Goal: Navigation & Orientation: Find specific page/section

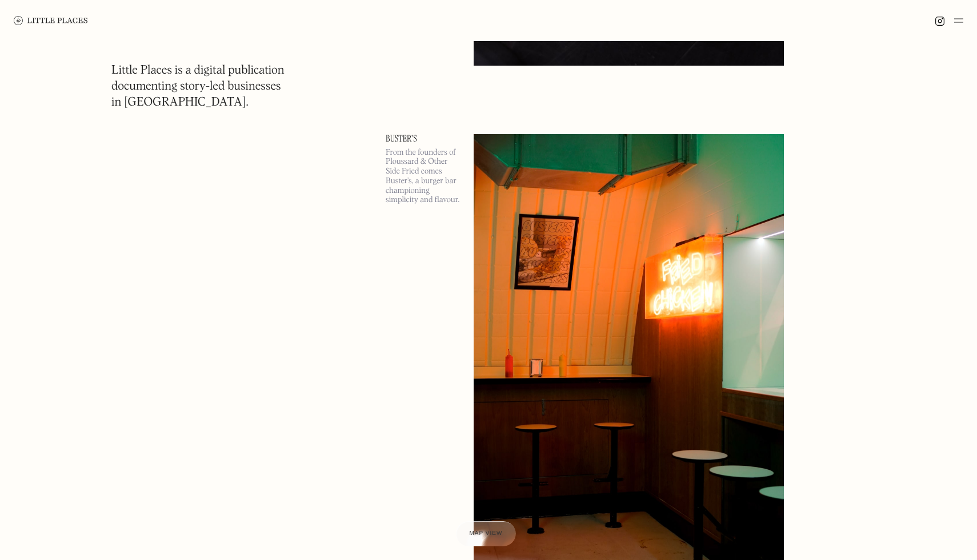
scroll to position [17874, 0]
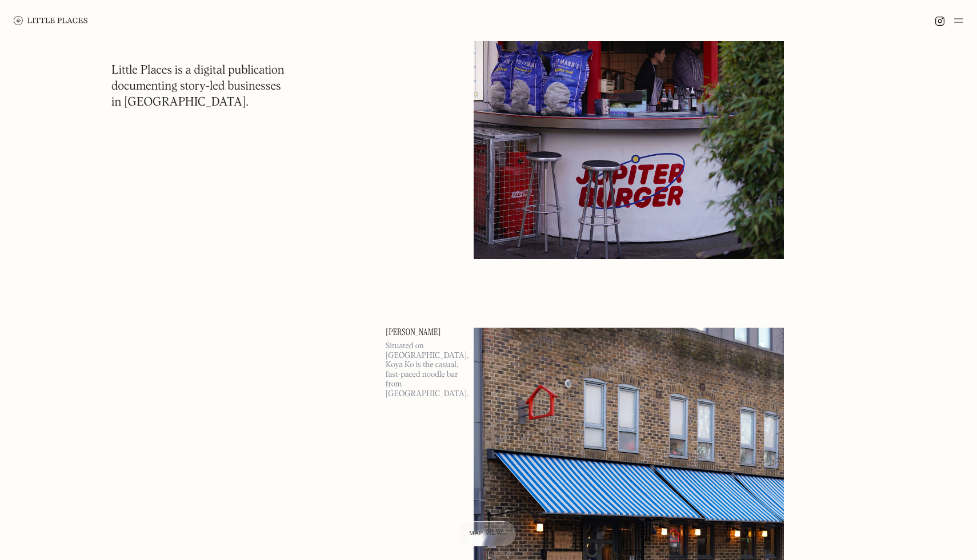
click at [955, 23] on img at bounding box center [958, 21] width 9 height 14
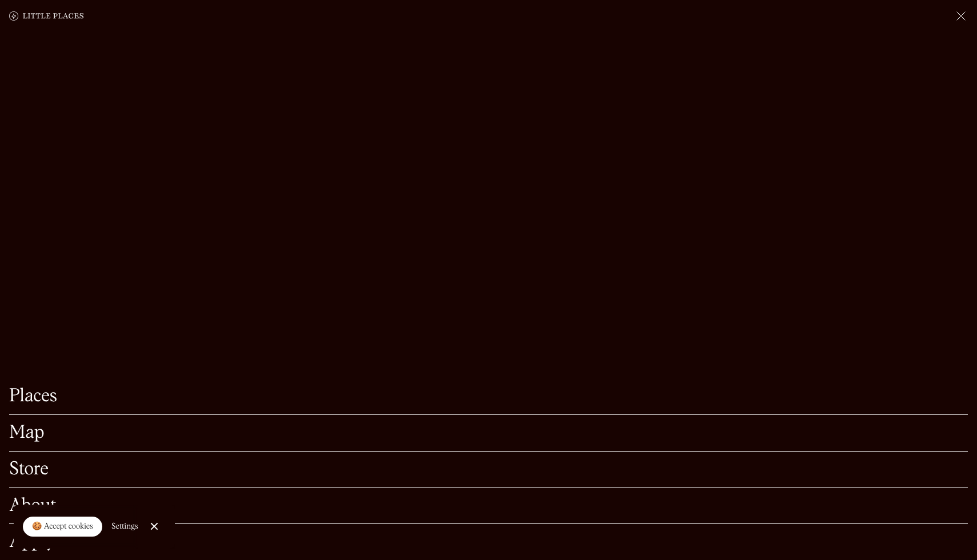
click at [43, 399] on link "Places" at bounding box center [488, 397] width 959 height 18
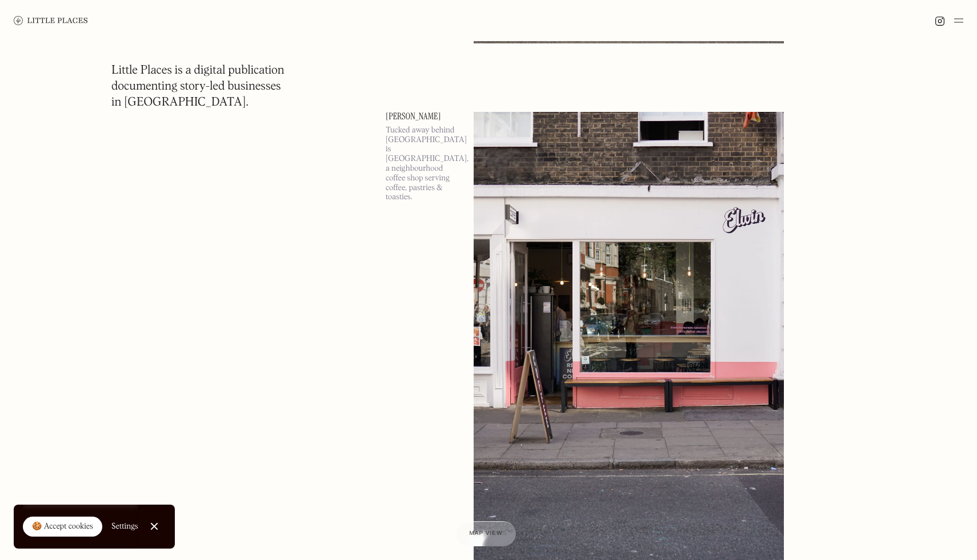
scroll to position [59235, 0]
click at [955, 21] on img at bounding box center [958, 21] width 9 height 14
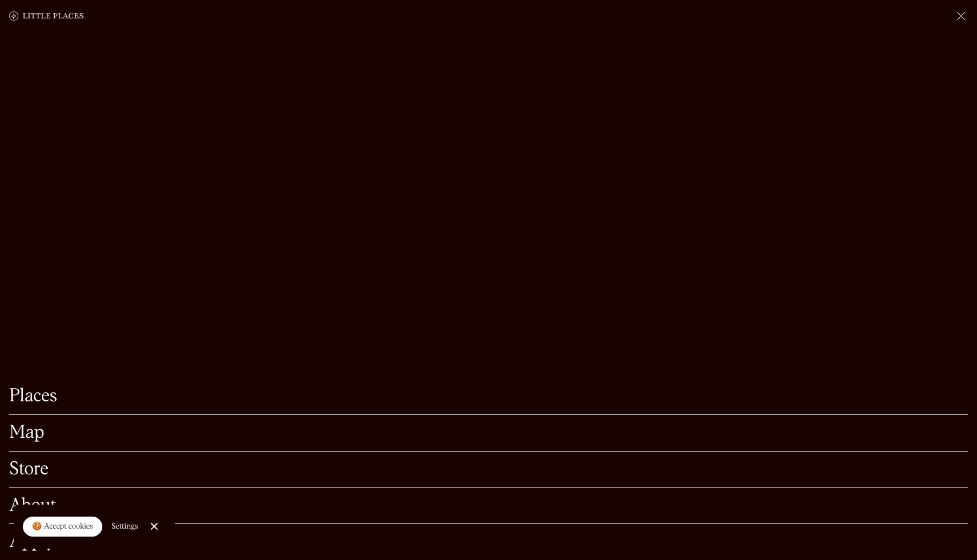
scroll to position [60148, 0]
click at [50, 495] on div "About" at bounding box center [488, 506] width 959 height 37
click at [50, 517] on link "🍪 Accept cookies" at bounding box center [62, 527] width 79 height 21
click at [53, 526] on div "Apply" at bounding box center [488, 542] width 959 height 36
click at [47, 507] on link "About" at bounding box center [488, 507] width 959 height 18
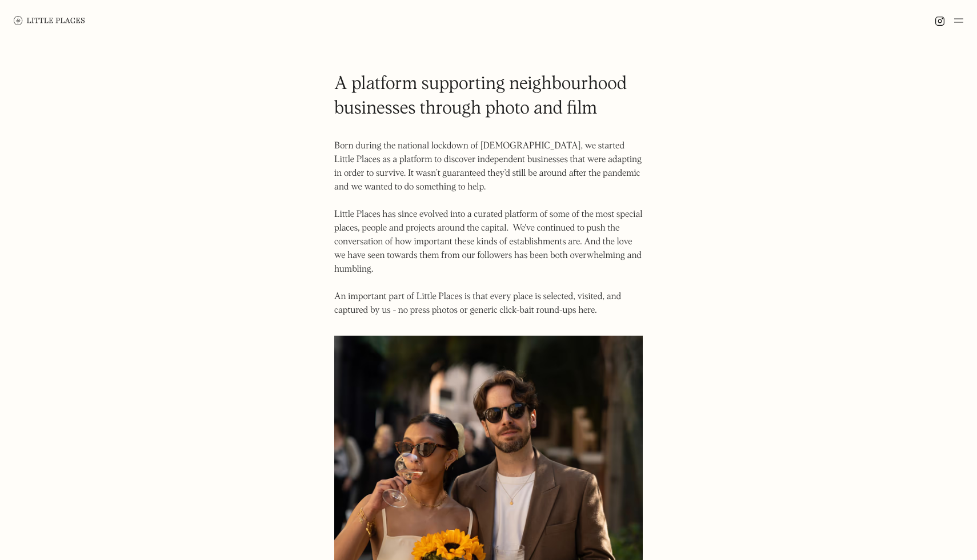
scroll to position [706, 0]
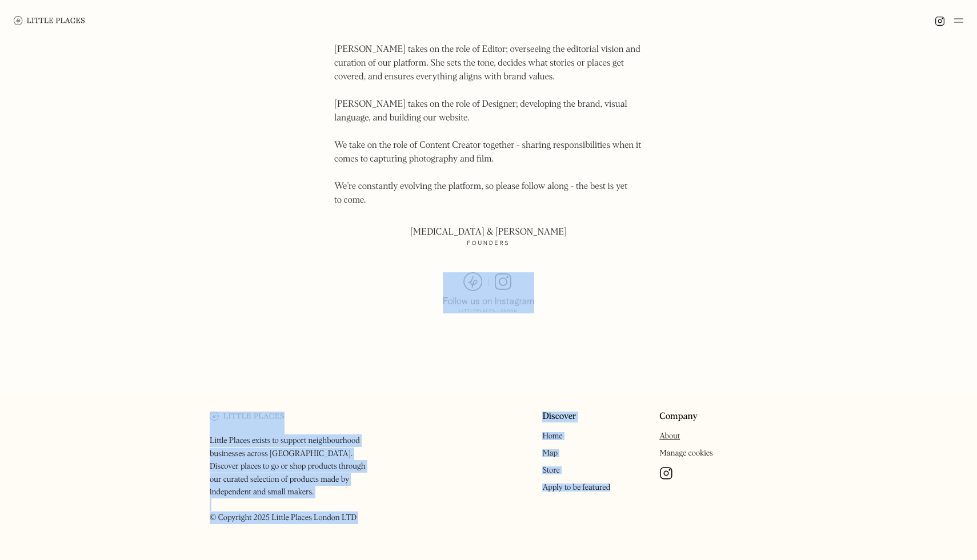
drag, startPoint x: 536, startPoint y: 385, endPoint x: 605, endPoint y: 491, distance: 127.3
click at [605, 491] on div "Discover Home Map Store Apply to be featured" at bounding box center [596, 471] width 108 height 118
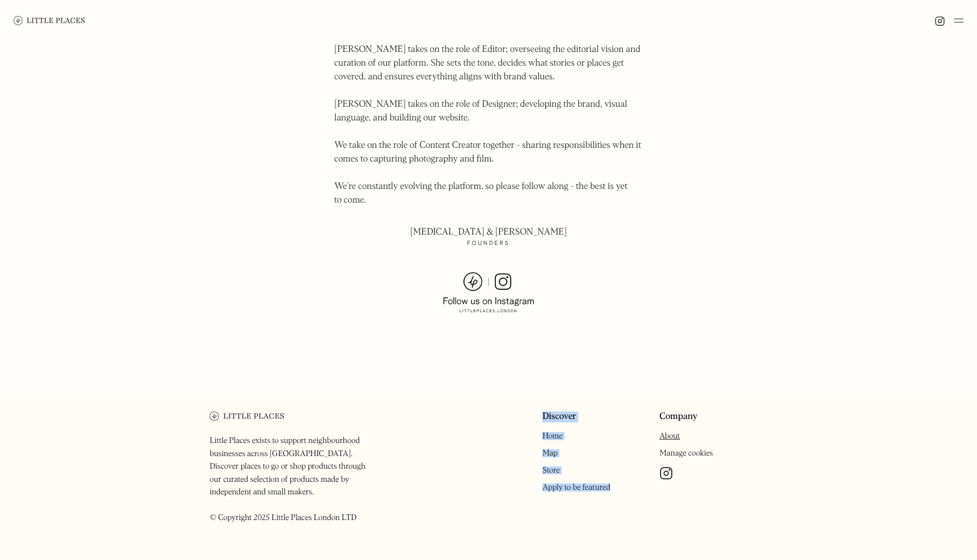
drag, startPoint x: 611, startPoint y: 476, endPoint x: 542, endPoint y: 403, distance: 100.6
click at [542, 412] on div "Discover Home Map Store Apply to be featured" at bounding box center [596, 471] width 108 height 118
copy div "Discover Home Map Store Apply to be featured"
